Goal: Task Accomplishment & Management: Use online tool/utility

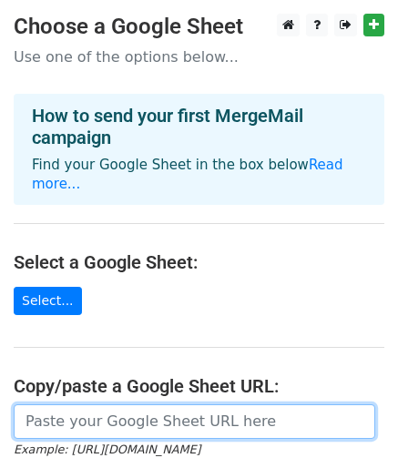
click at [54, 418] on input "url" at bounding box center [194, 421] width 361 height 35
paste input "https://docs.google.com/spreadsheets/d/16-XIIQNXaY6vmxSYj6mpxvlcLmFppRLX4O6pvBA…"
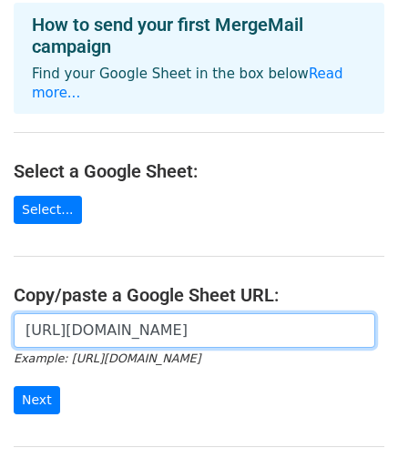
scroll to position [273, 0]
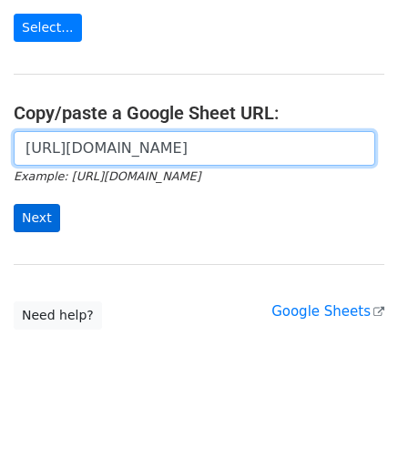
type input "https://docs.google.com/spreadsheets/d/16-XIIQNXaY6vmxSYj6mpxvlcLmFppRLX4O6pvBA…"
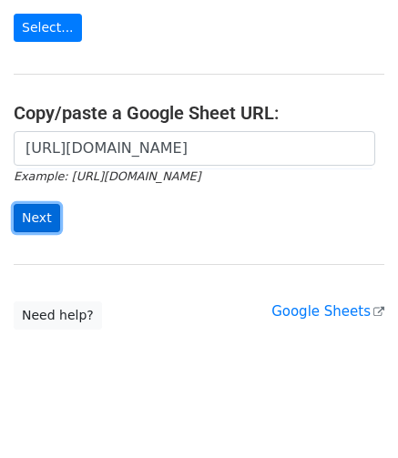
click at [42, 219] on input "Next" at bounding box center [37, 218] width 46 height 28
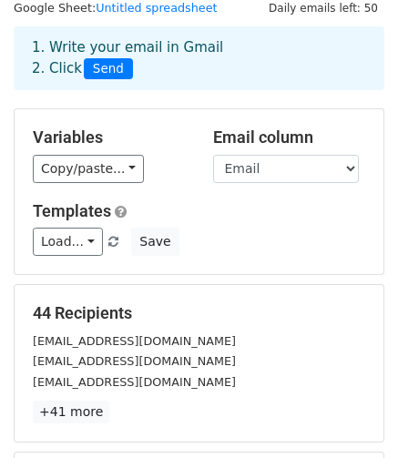
scroll to position [91, 0]
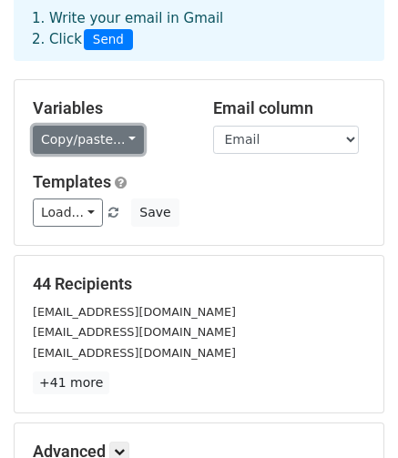
click at [80, 136] on link "Copy/paste..." at bounding box center [88, 140] width 111 height 28
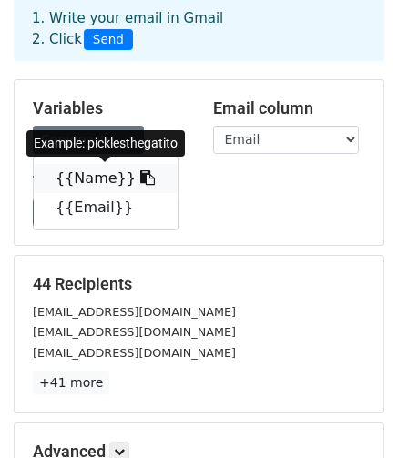
click at [81, 183] on link "{{Name}}" at bounding box center [106, 178] width 144 height 29
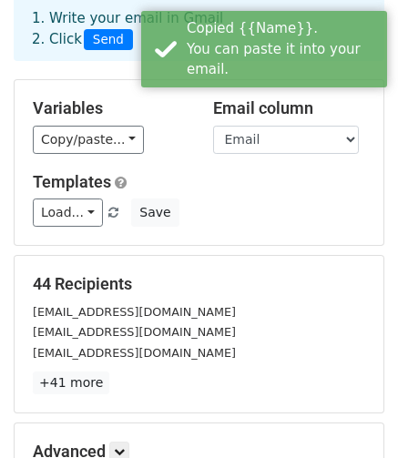
click at [227, 214] on div "Load... No templates saved Save" at bounding box center [199, 212] width 360 height 28
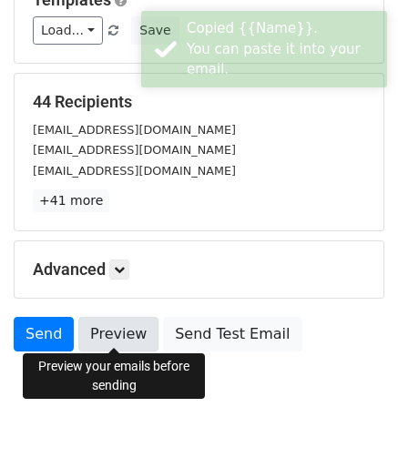
click at [117, 329] on link "Preview" at bounding box center [118, 334] width 80 height 35
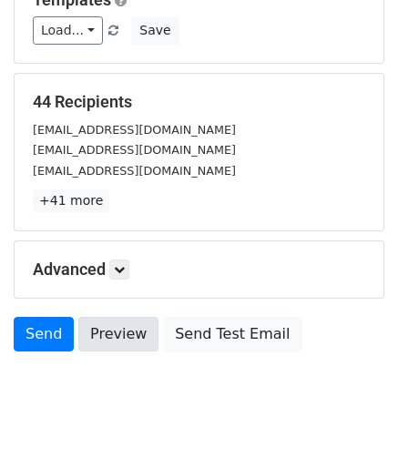
click at [106, 325] on link "Preview" at bounding box center [118, 334] width 80 height 35
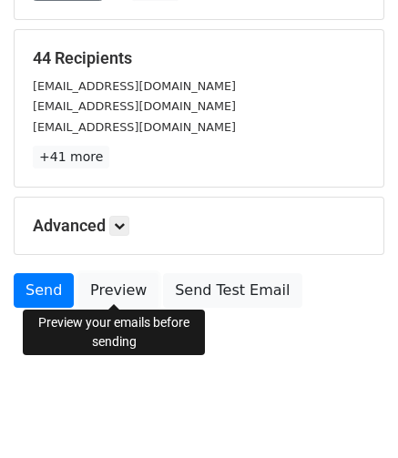
scroll to position [315, 0]
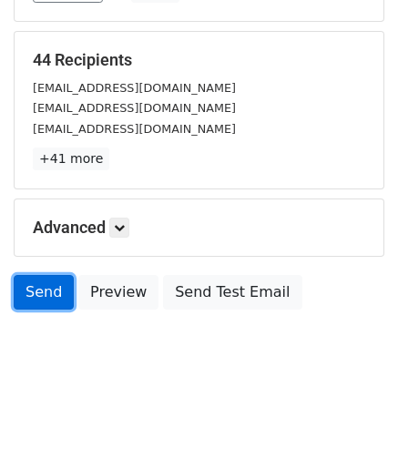
click at [34, 280] on link "Send" at bounding box center [44, 292] width 60 height 35
